Goal: Find specific page/section: Find specific page/section

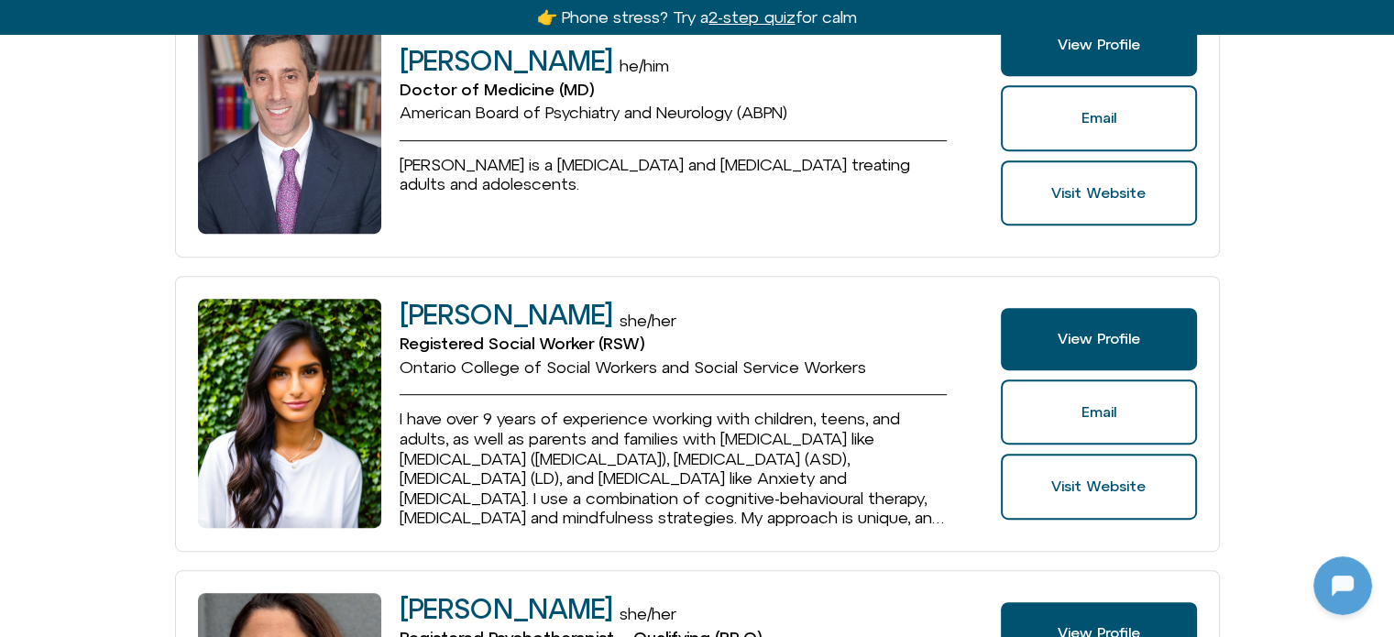
scroll to position [917, 0]
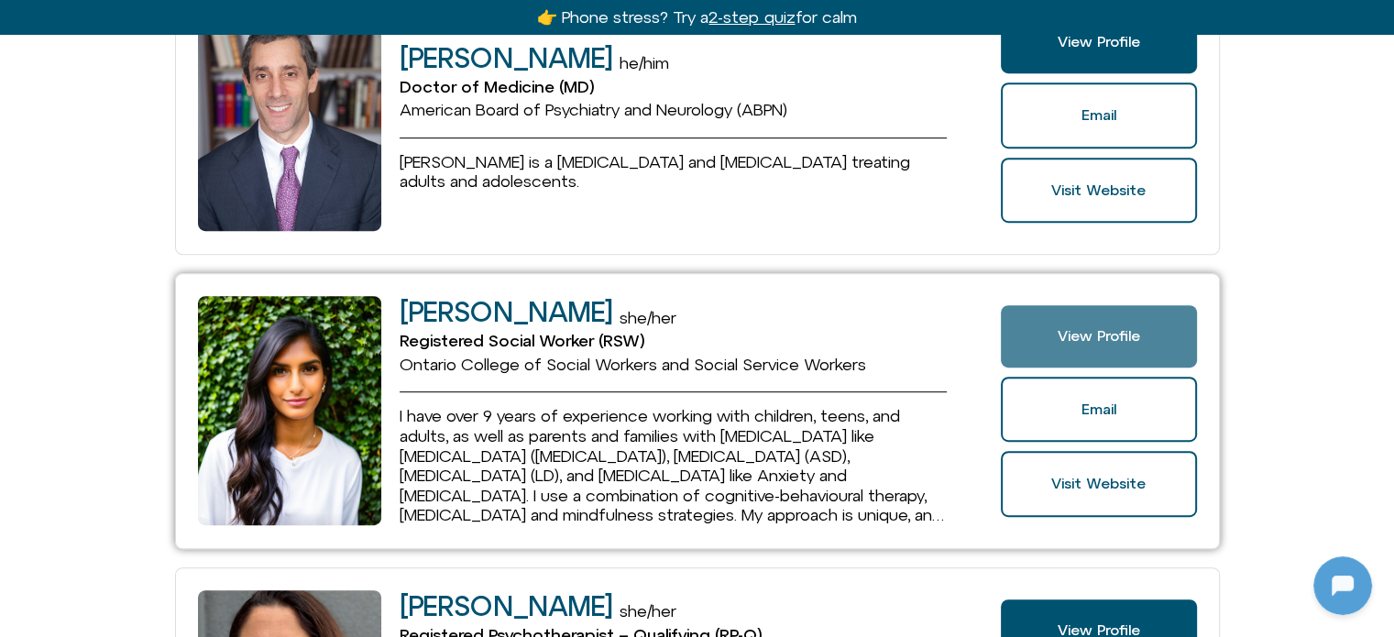
click at [1060, 322] on link "View Profile" at bounding box center [1098, 336] width 195 height 62
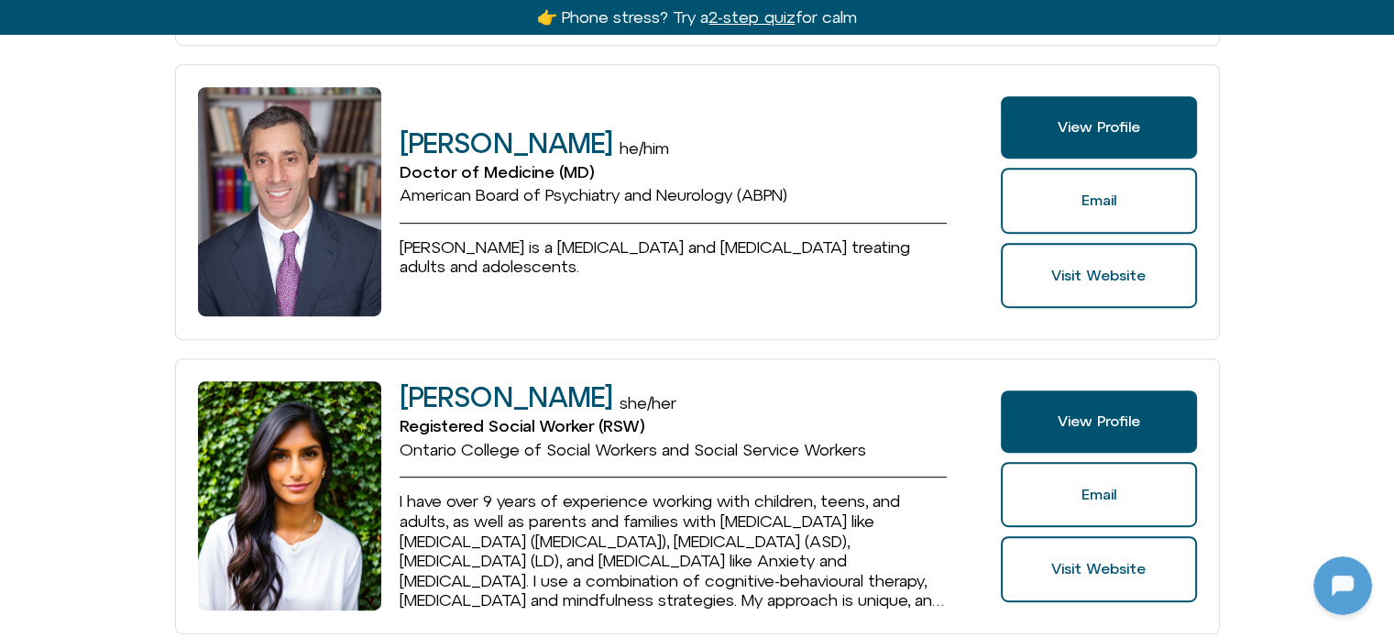
scroll to position [825, 0]
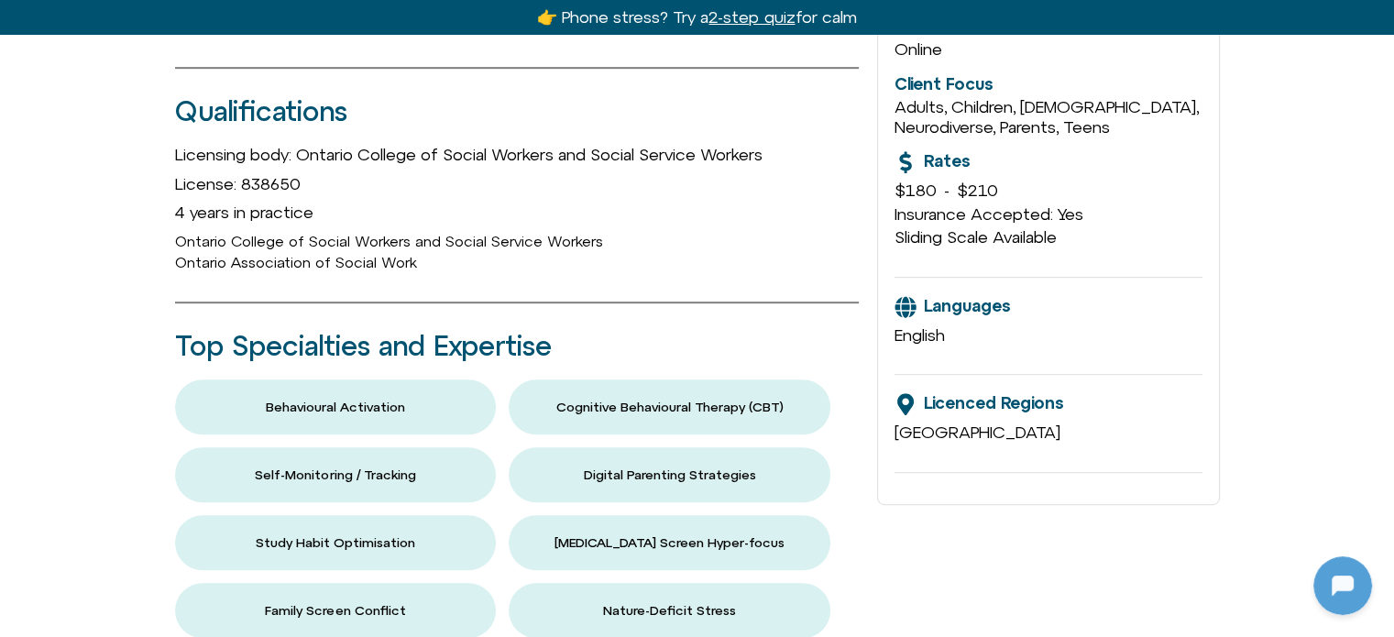
scroll to position [1192, 0]
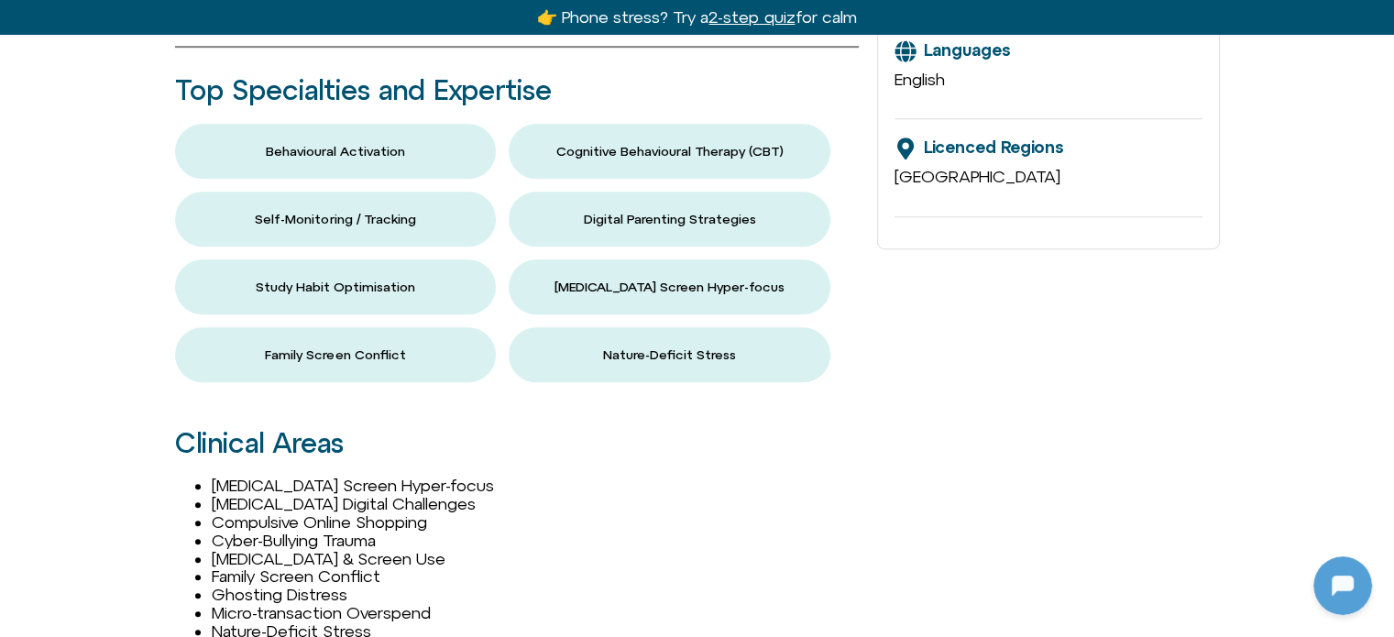
click at [329, 479] on li "ADHD Screen Hyper-focus" at bounding box center [536, 486] width 648 height 18
drag, startPoint x: 554, startPoint y: 463, endPoint x: 566, endPoint y: 461, distance: 12.1
click at [554, 462] on div "Clinical Areas ADHD Screen Hyper-focus Autism Digital Challenges Compulsive Onl…" at bounding box center [517, 552] width 685 height 285
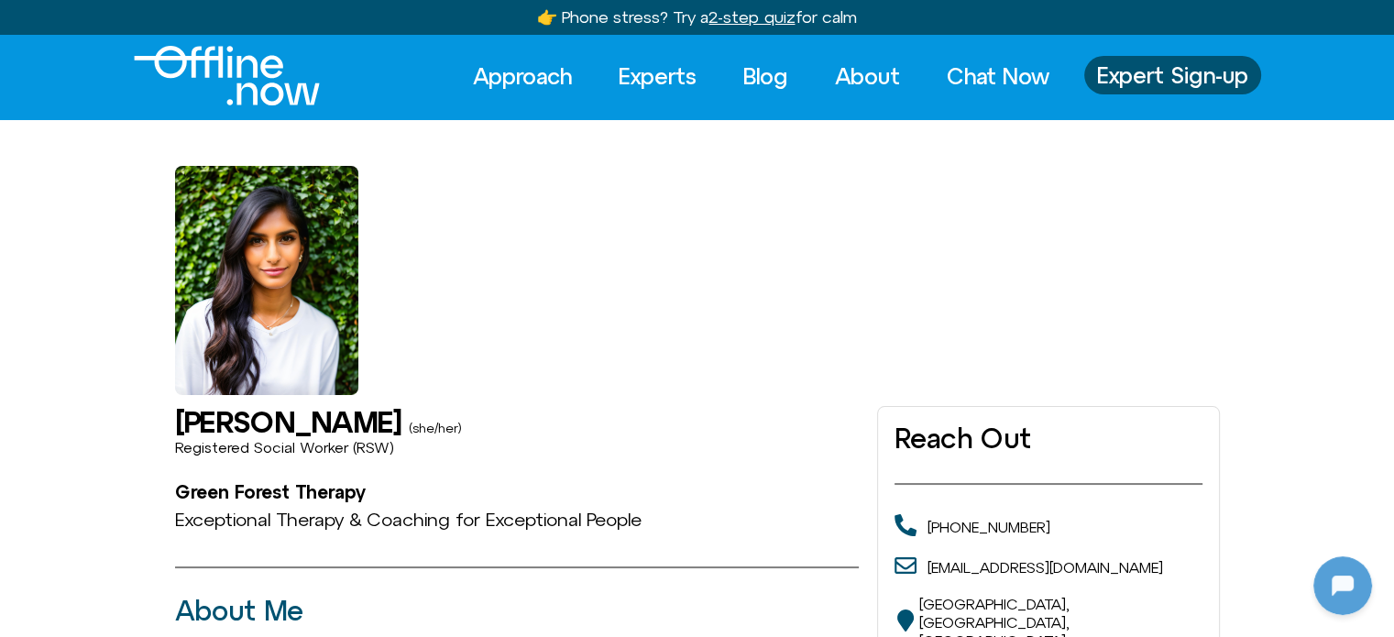
scroll to position [0, 0]
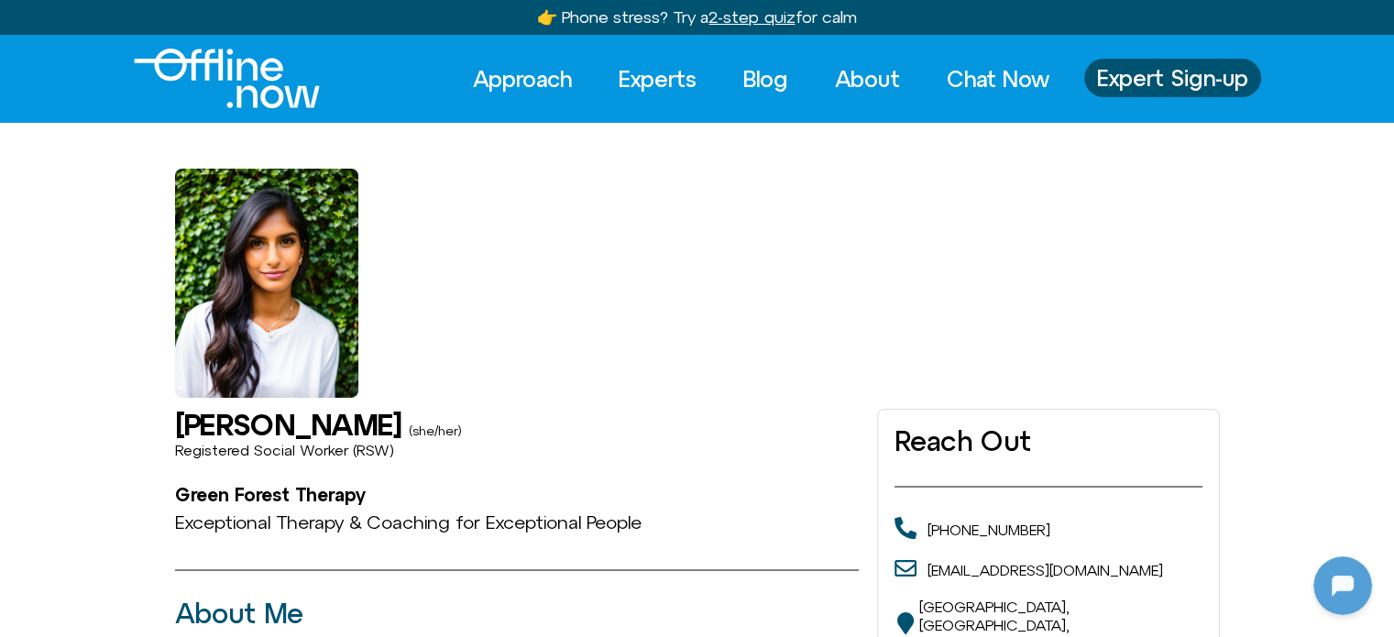
drag, startPoint x: 557, startPoint y: 390, endPoint x: 558, endPoint y: 379, distance: 11.0
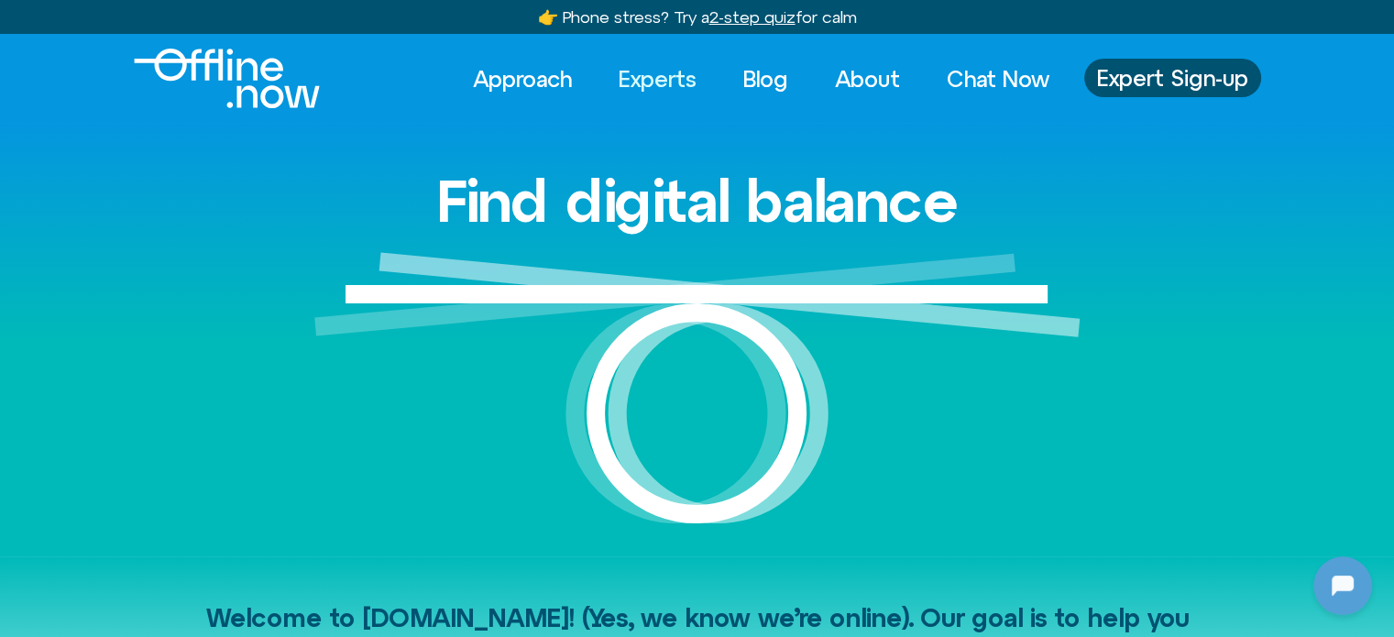
click at [667, 87] on link "Experts" at bounding box center [657, 79] width 111 height 40
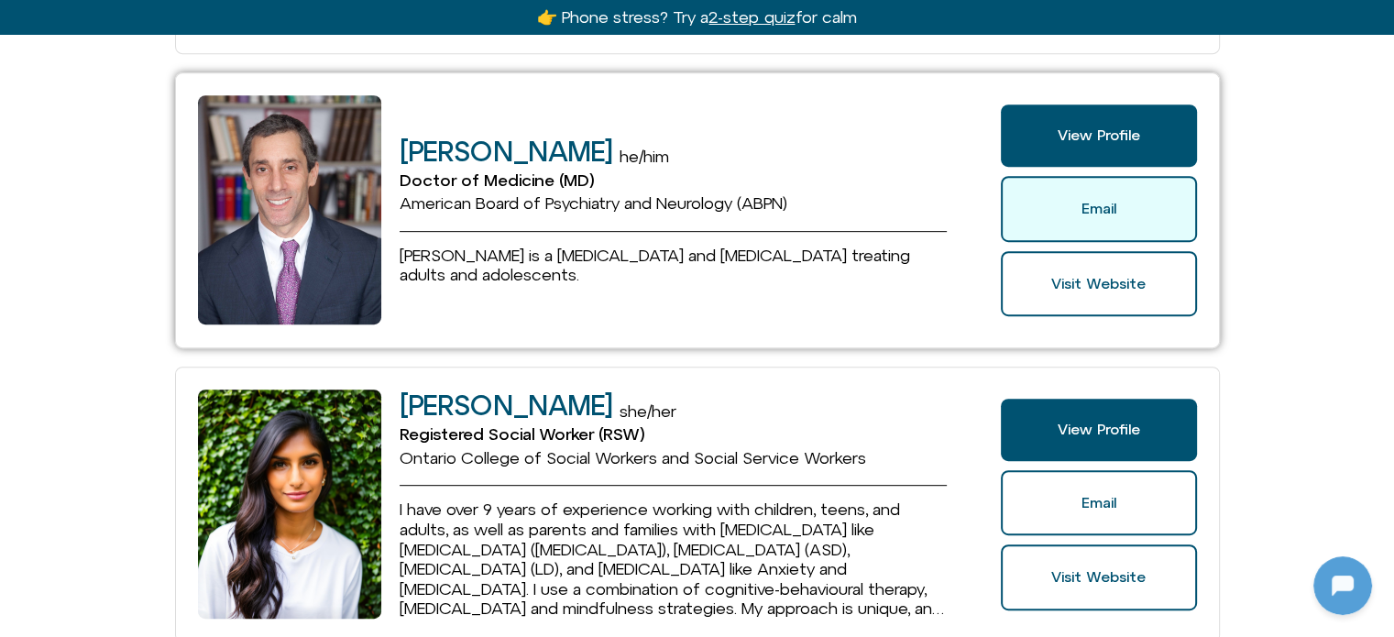
scroll to position [825, 0]
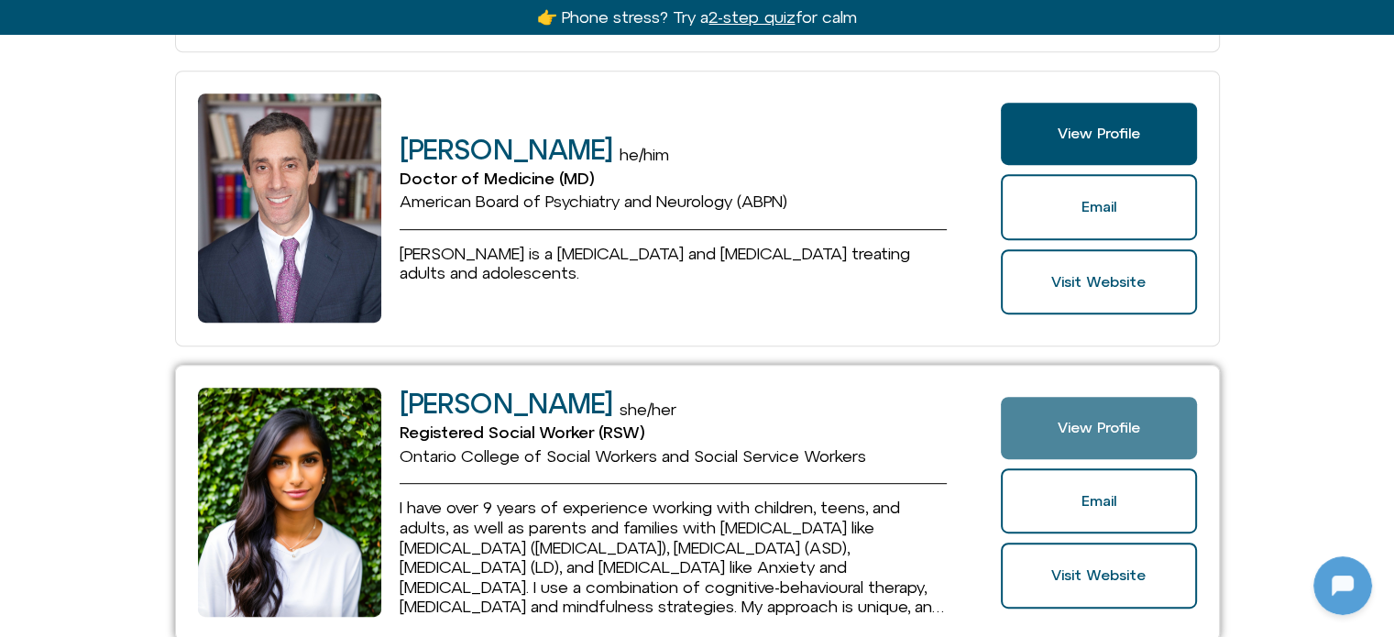
click at [1096, 433] on link "View Profile" at bounding box center [1098, 428] width 195 height 62
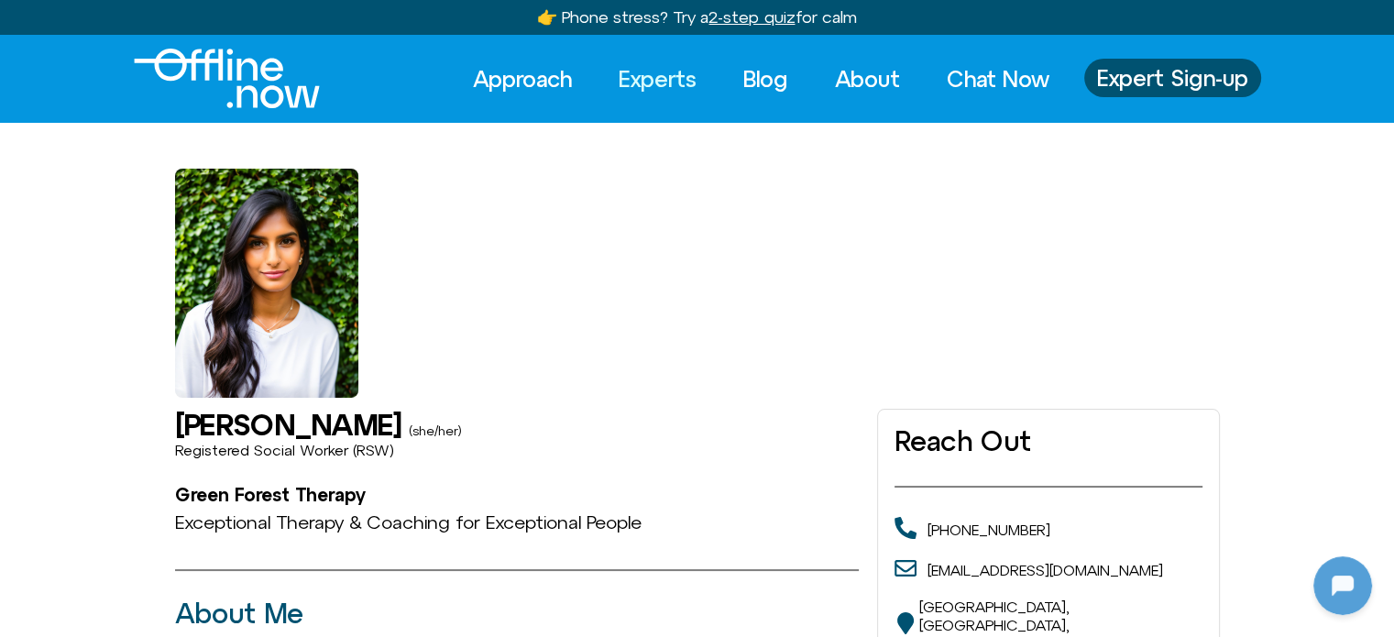
click at [683, 87] on link "Experts" at bounding box center [657, 79] width 111 height 40
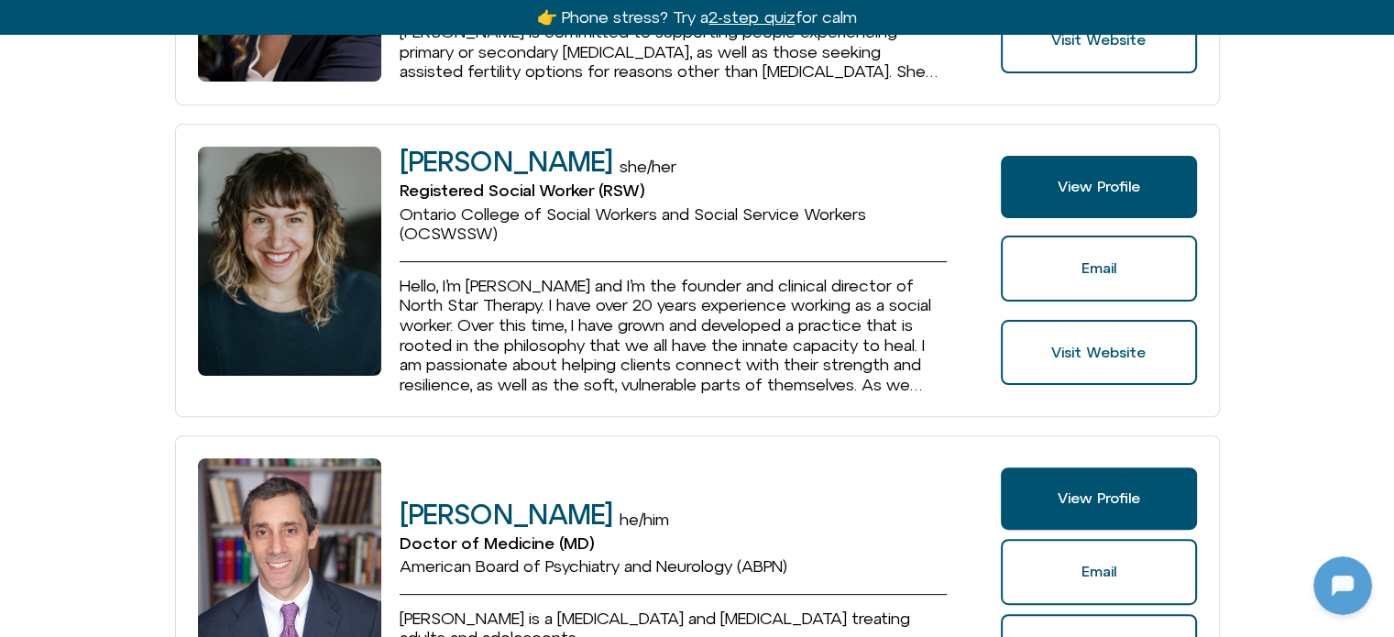
scroll to position [458, 0]
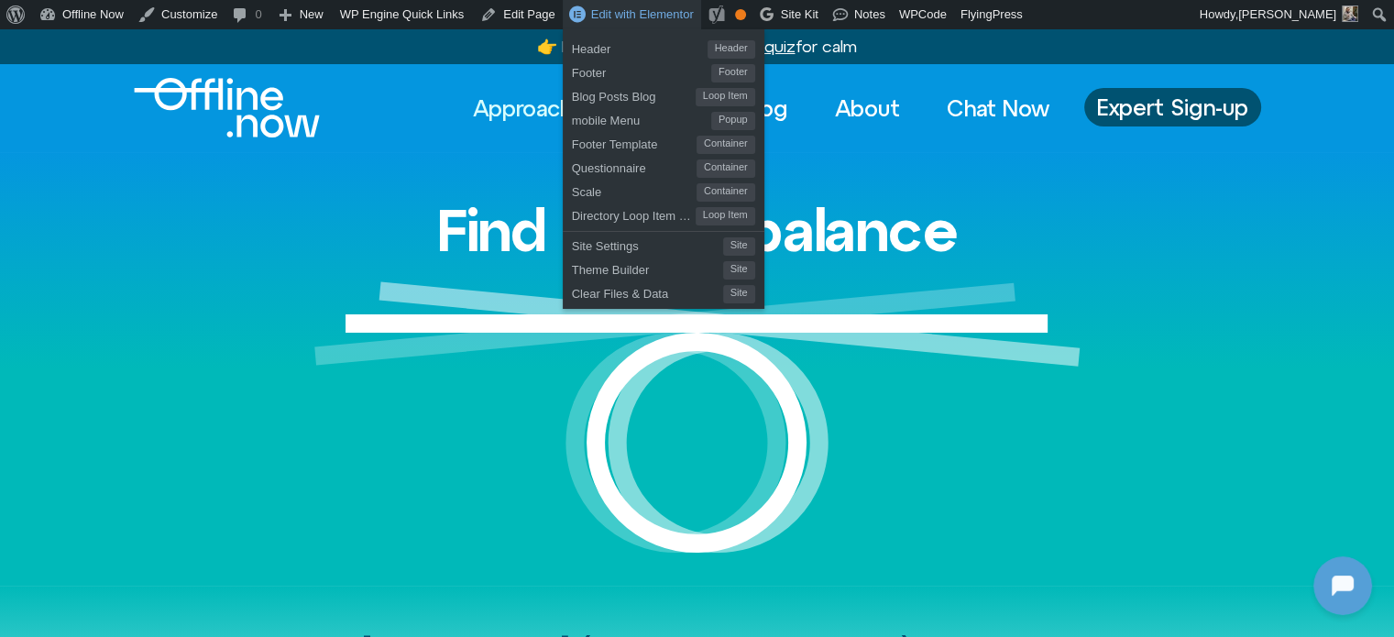
click at [513, 119] on link "Approach" at bounding box center [523, 108] width 132 height 40
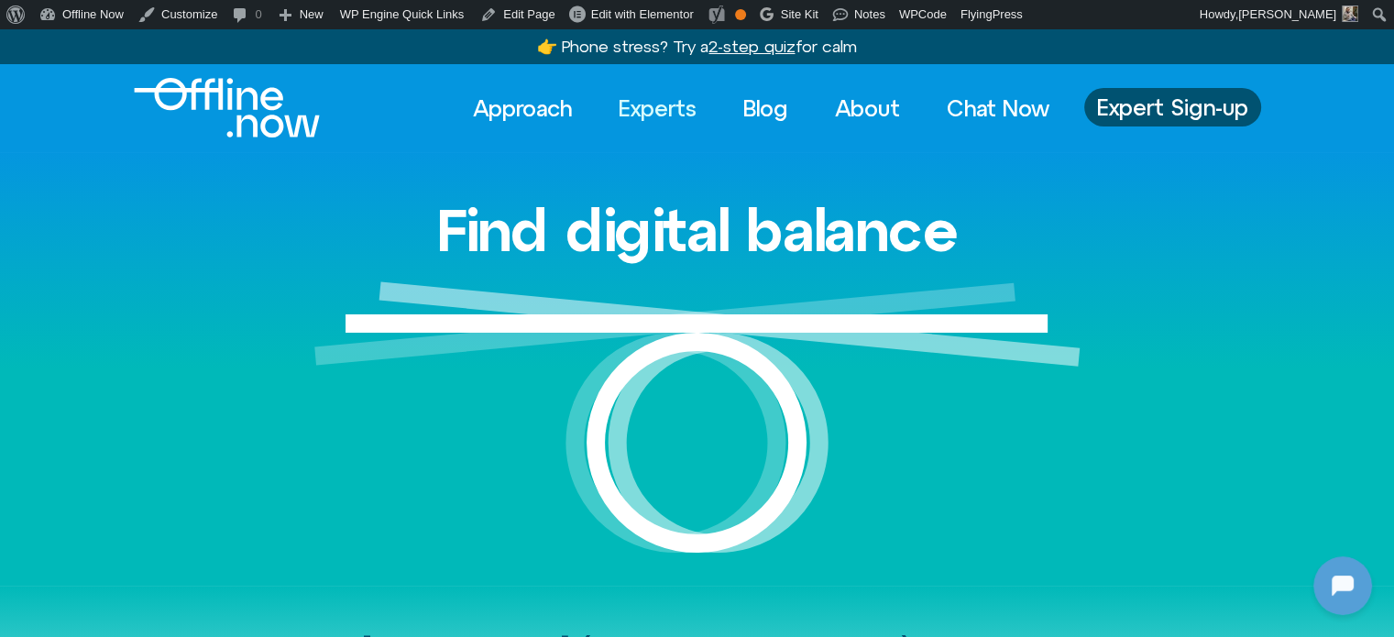
click at [631, 109] on link "Experts" at bounding box center [657, 108] width 111 height 40
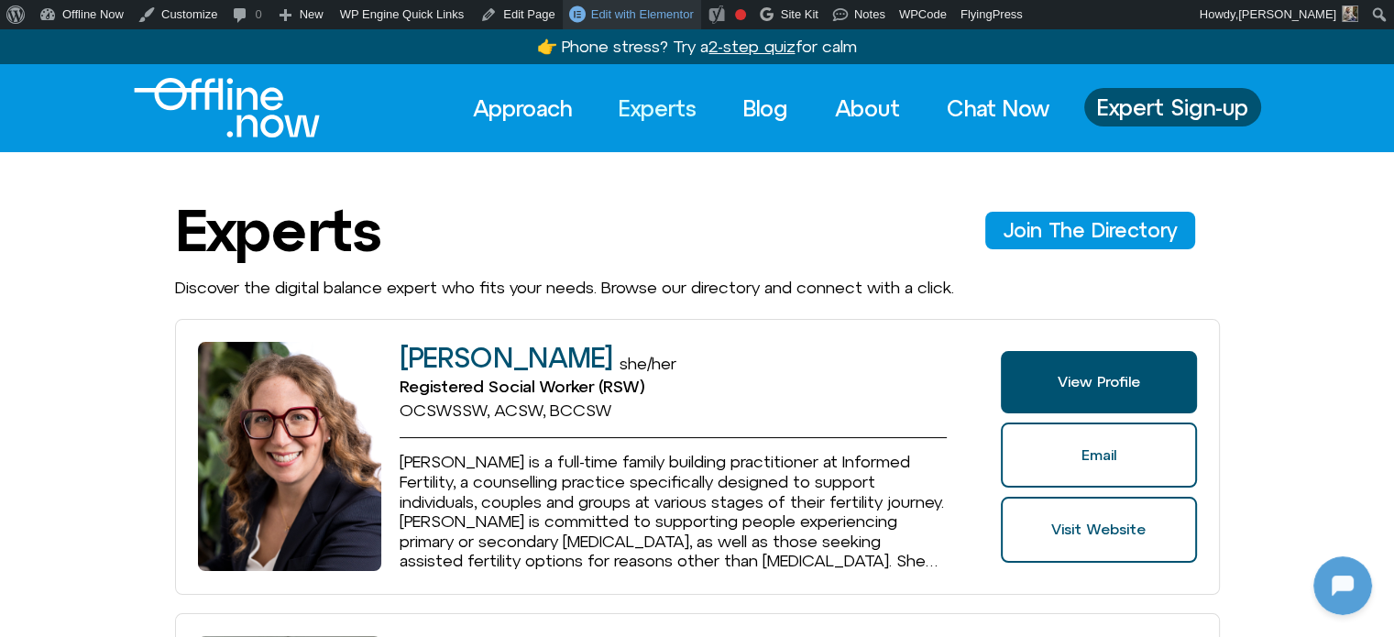
click at [607, 16] on span "Edit with Elementor" at bounding box center [642, 14] width 103 height 14
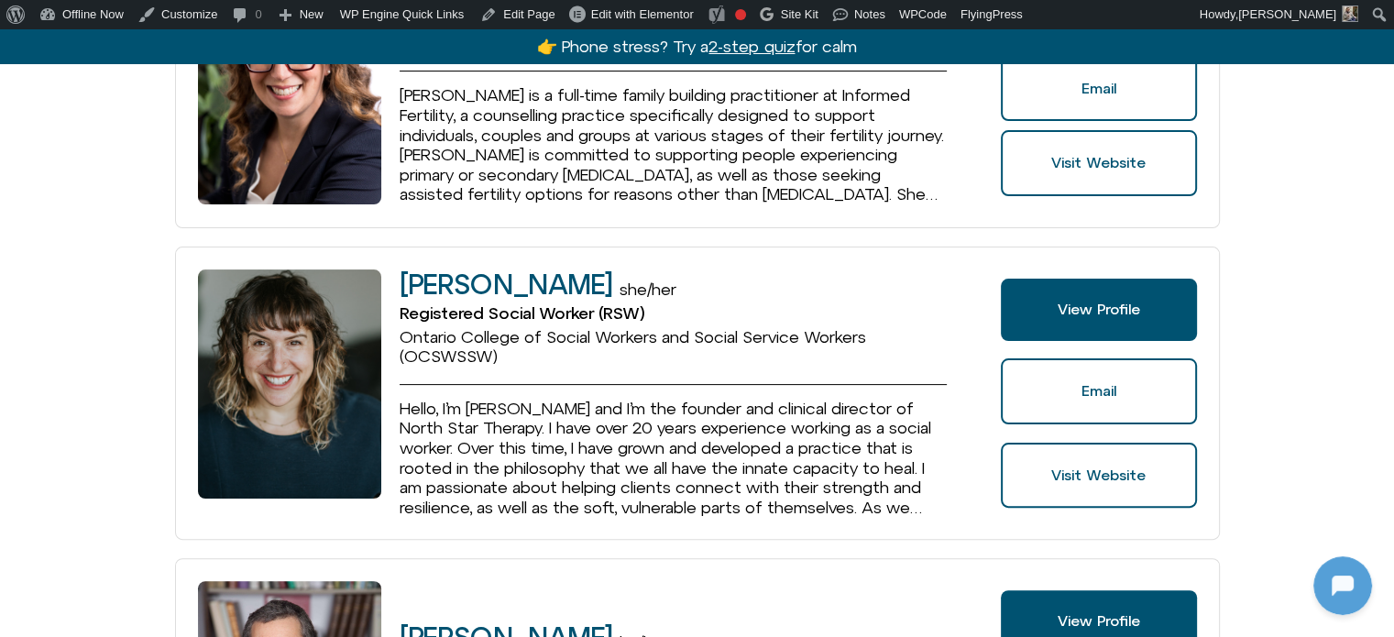
scroll to position [825, 0]
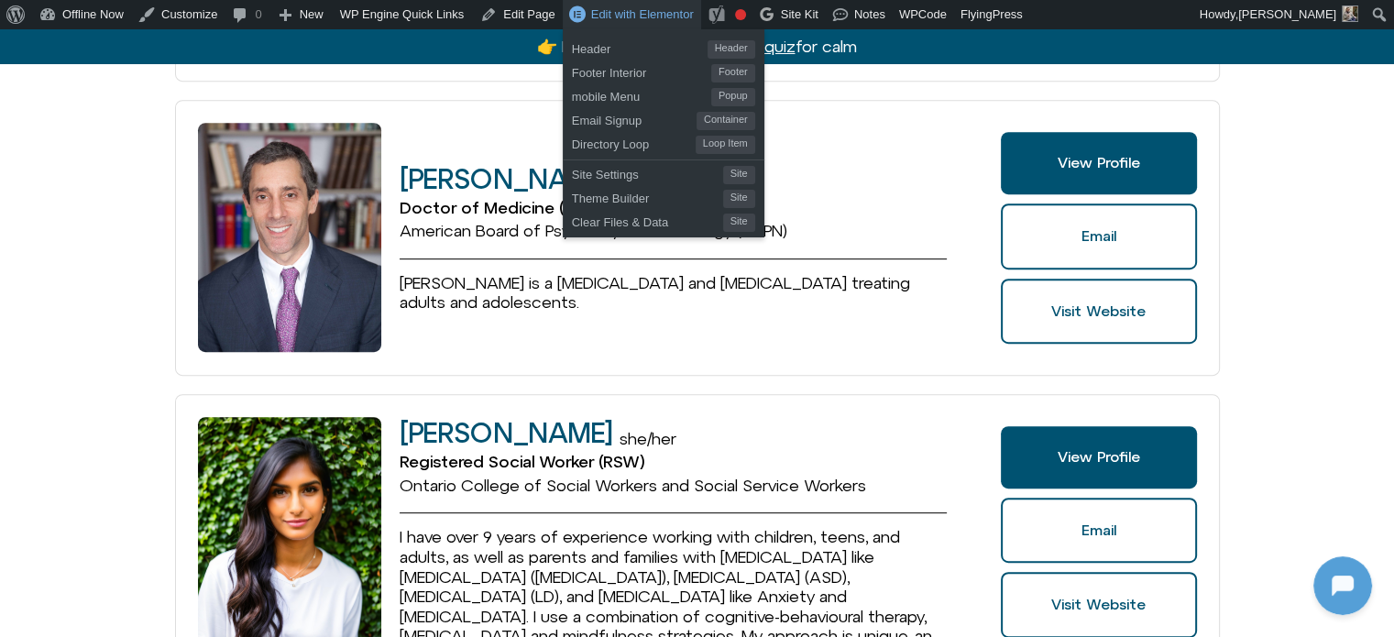
click at [635, 10] on span "Edit with Elementor" at bounding box center [642, 14] width 103 height 14
